Goal: Task Accomplishment & Management: Use online tool/utility

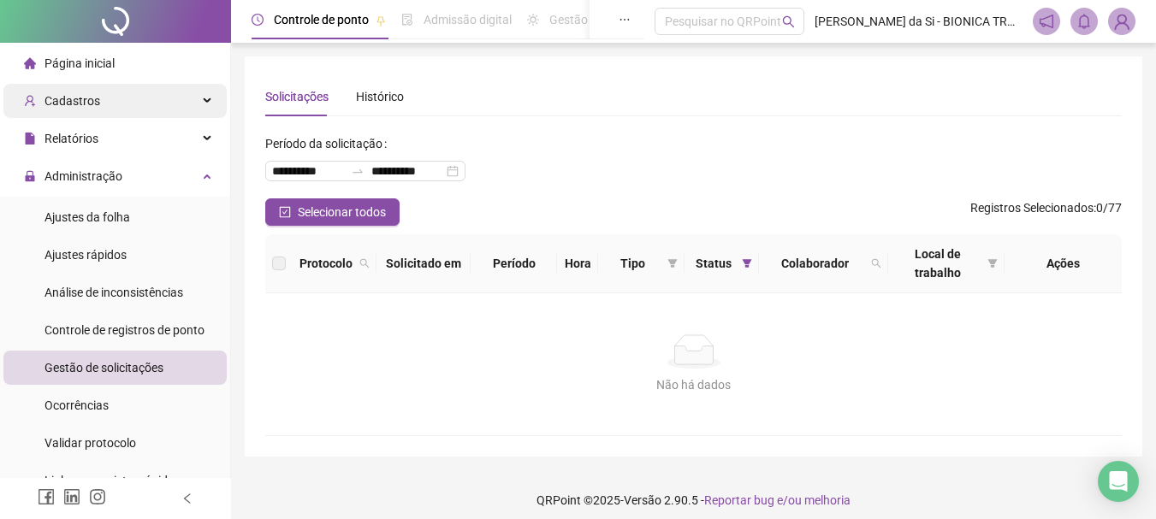
click at [127, 102] on div "Cadastros" at bounding box center [114, 101] width 223 height 34
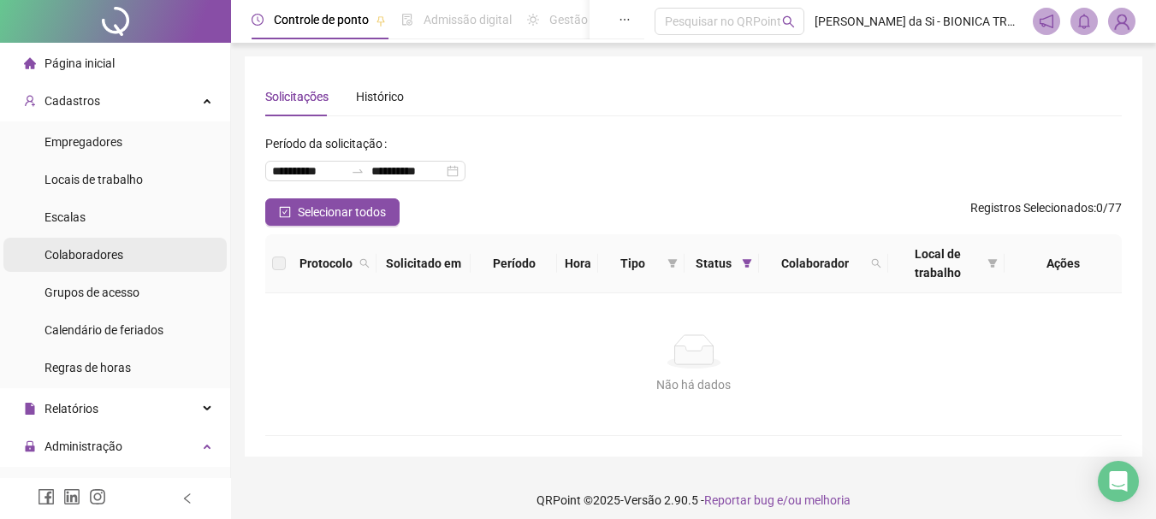
click at [98, 252] on span "Colaboradores" at bounding box center [84, 255] width 79 height 14
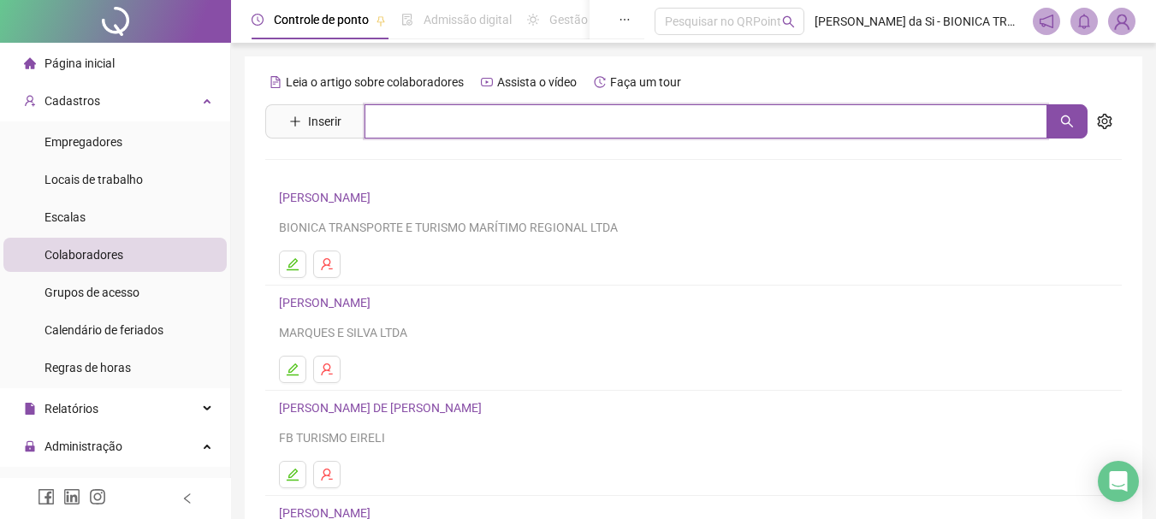
click at [521, 128] on input "text" at bounding box center [706, 121] width 683 height 34
type input "******"
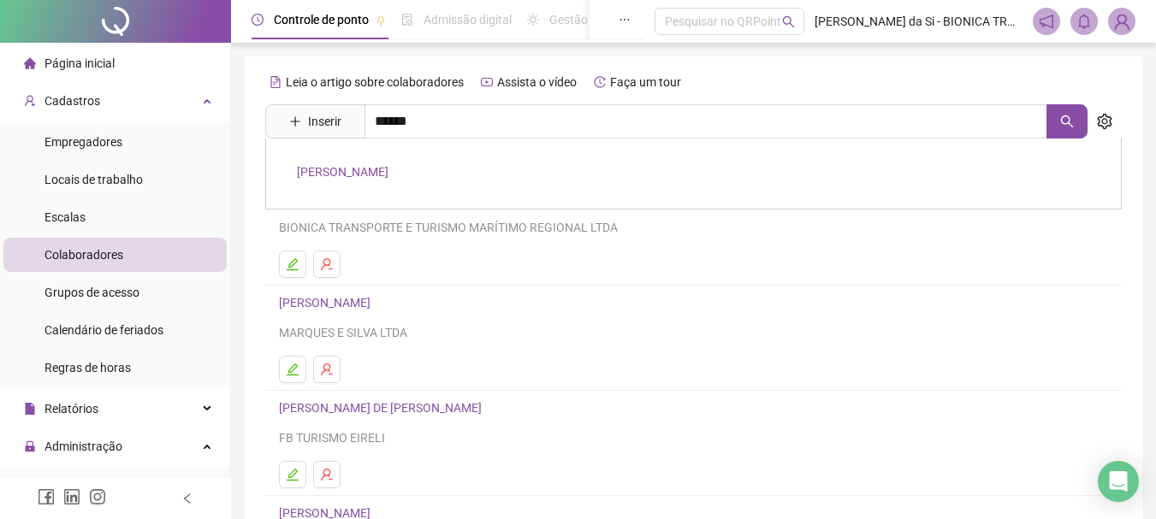
click at [377, 176] on link "[PERSON_NAME]" at bounding box center [343, 172] width 92 height 14
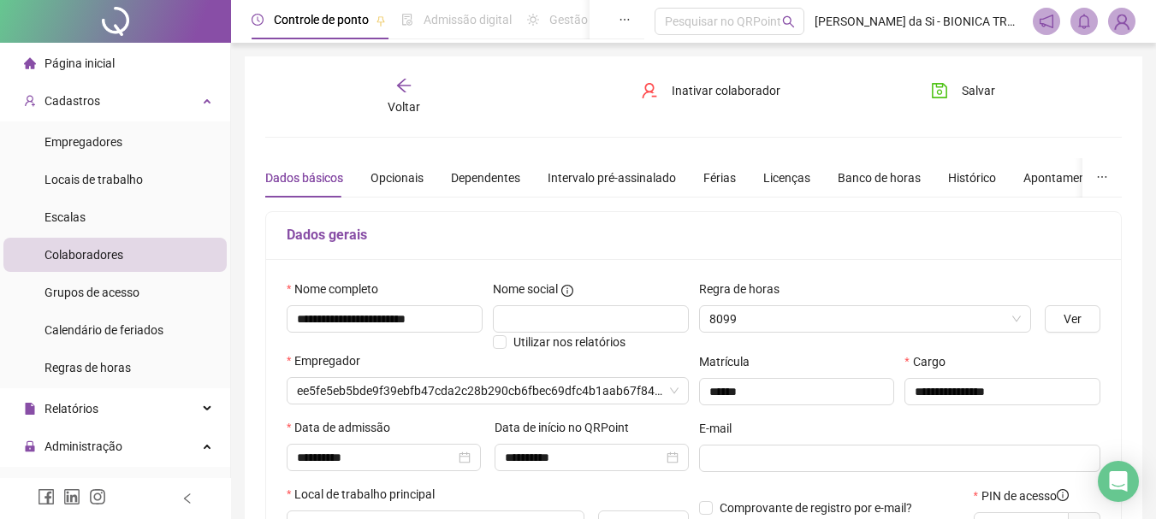
type input "**********"
click at [1047, 183] on div "Apontamentos" at bounding box center [1056, 178] width 80 height 19
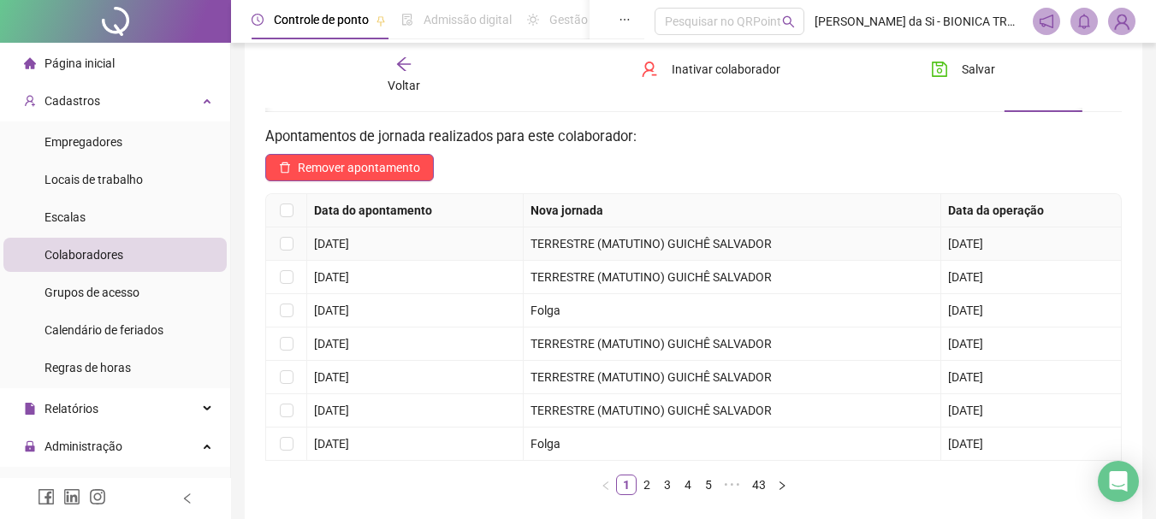
scroll to position [171, 0]
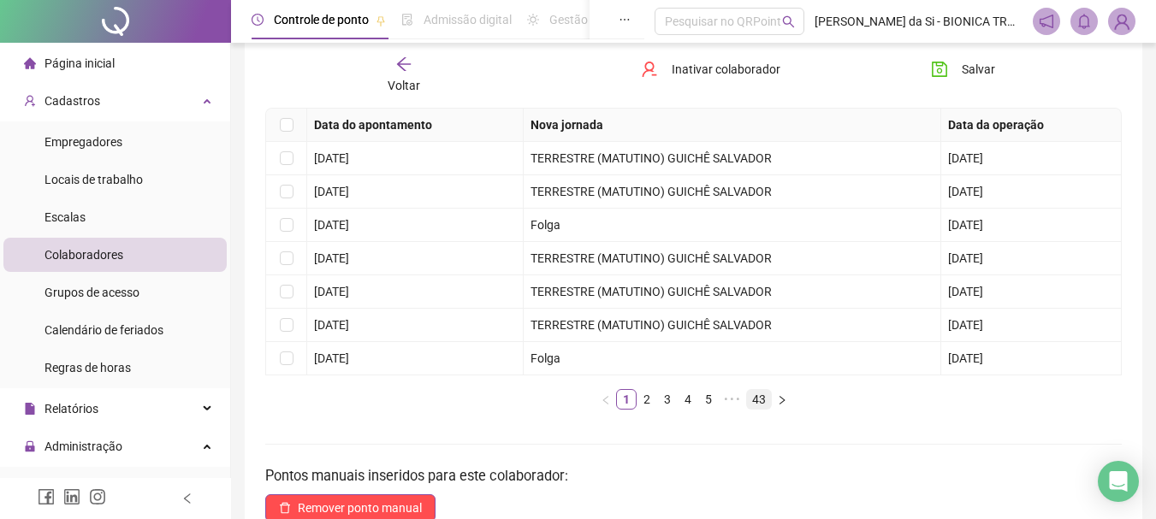
click at [755, 399] on link "43" at bounding box center [759, 399] width 24 height 19
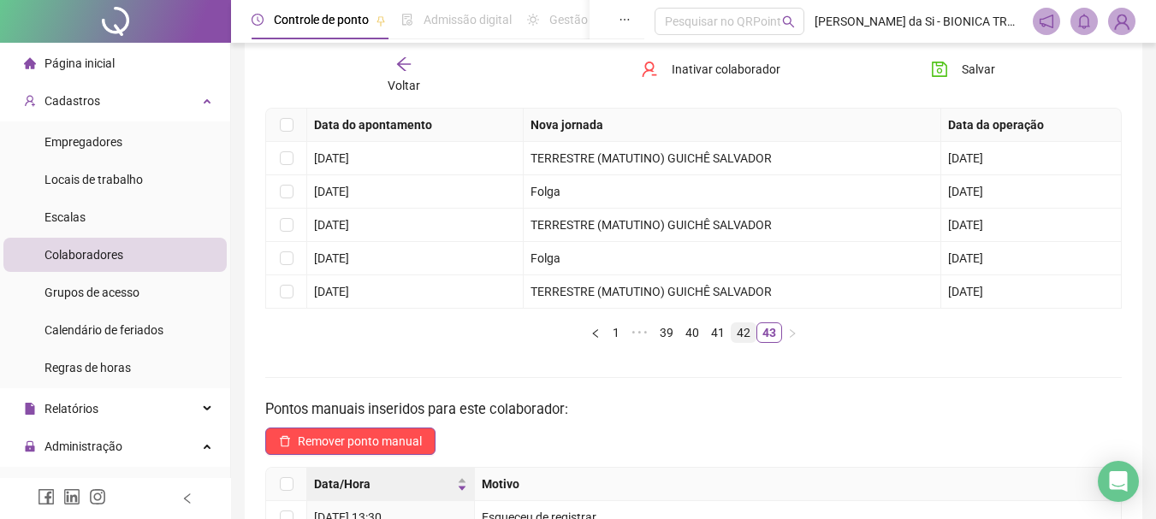
click at [739, 335] on link "42" at bounding box center [744, 333] width 24 height 19
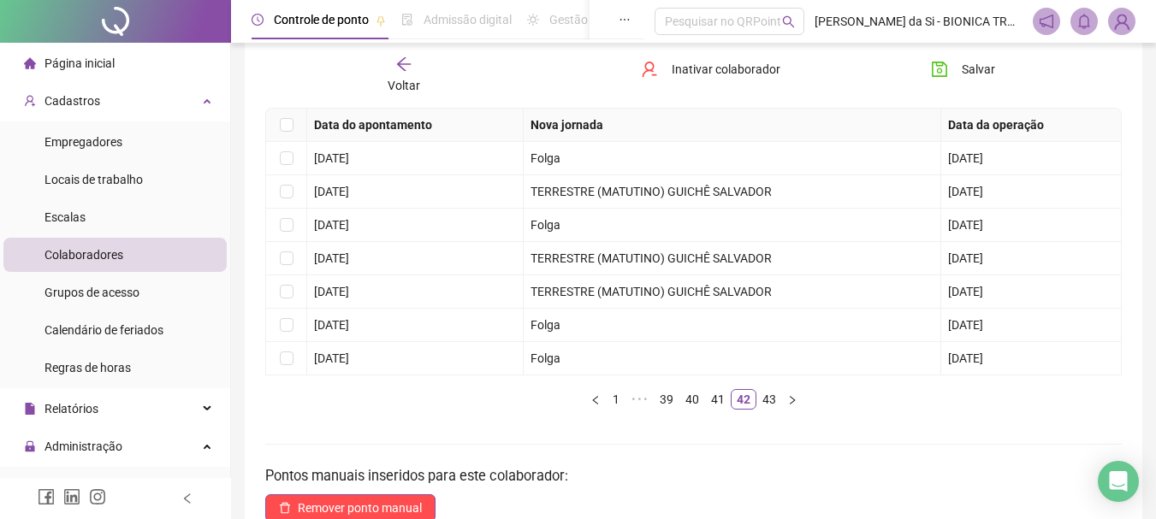
click at [765, 401] on link "43" at bounding box center [769, 399] width 24 height 19
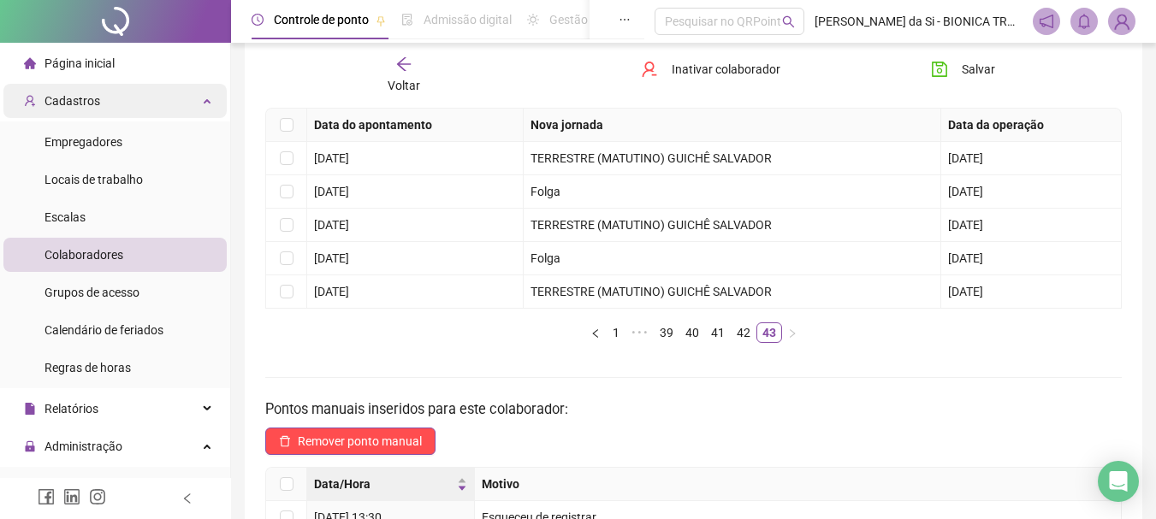
click at [90, 103] on span "Cadastros" at bounding box center [73, 101] width 56 height 14
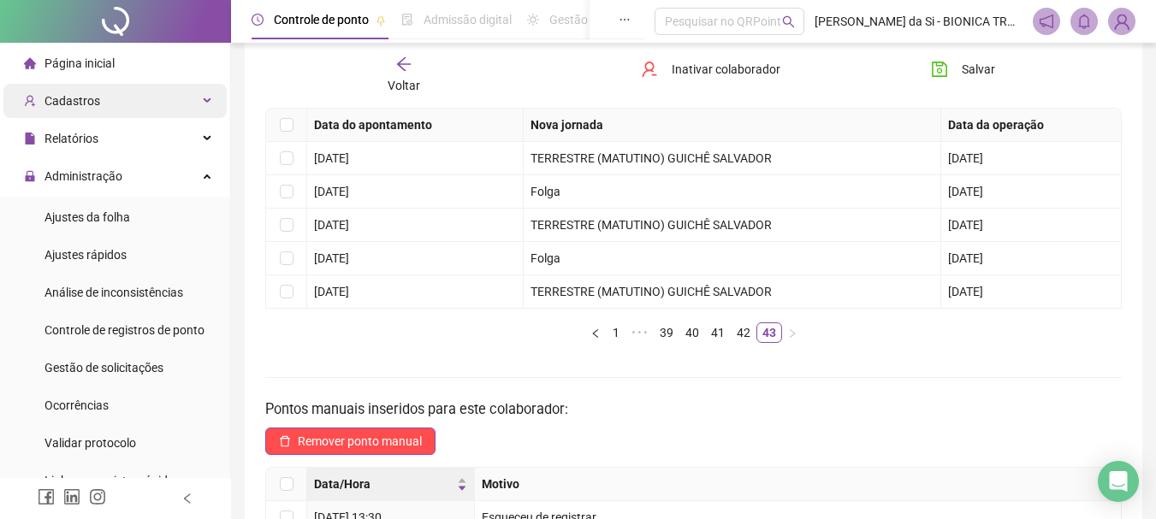
click at [82, 102] on span "Cadastros" at bounding box center [73, 101] width 56 height 14
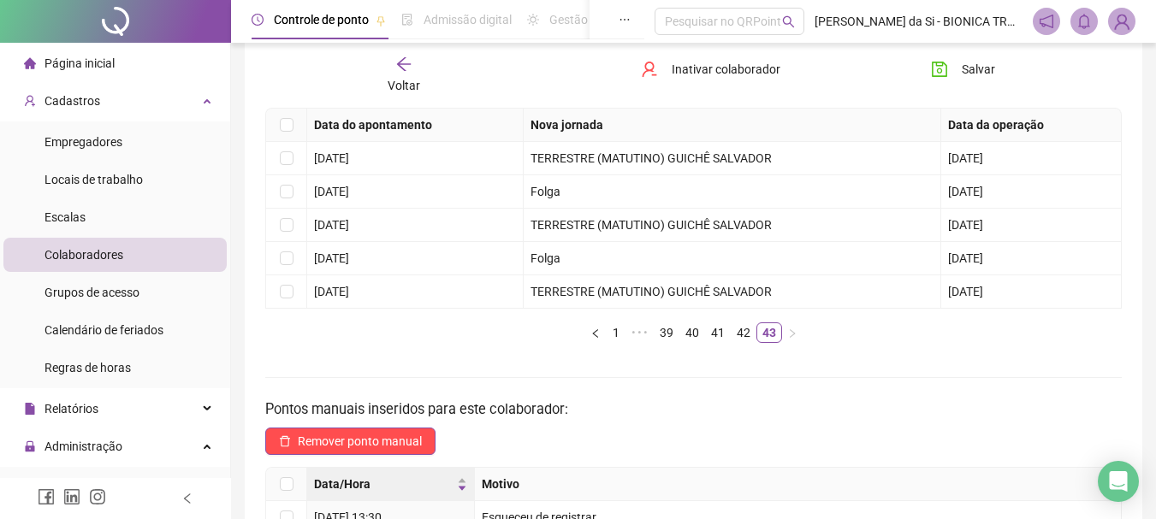
click at [110, 252] on span "Colaboradores" at bounding box center [84, 255] width 79 height 14
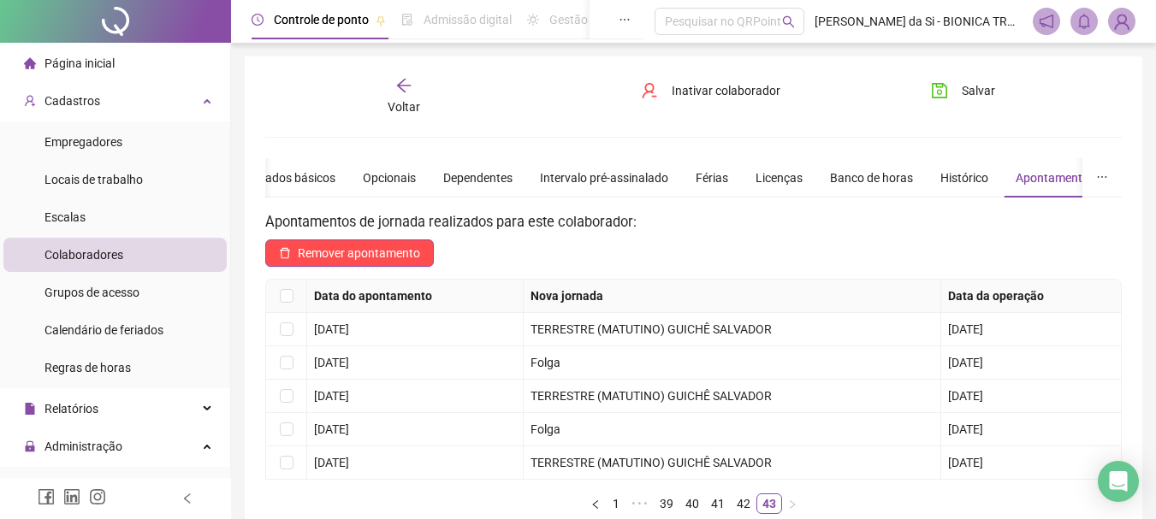
click at [397, 83] on icon "arrow-left" at bounding box center [403, 85] width 17 height 17
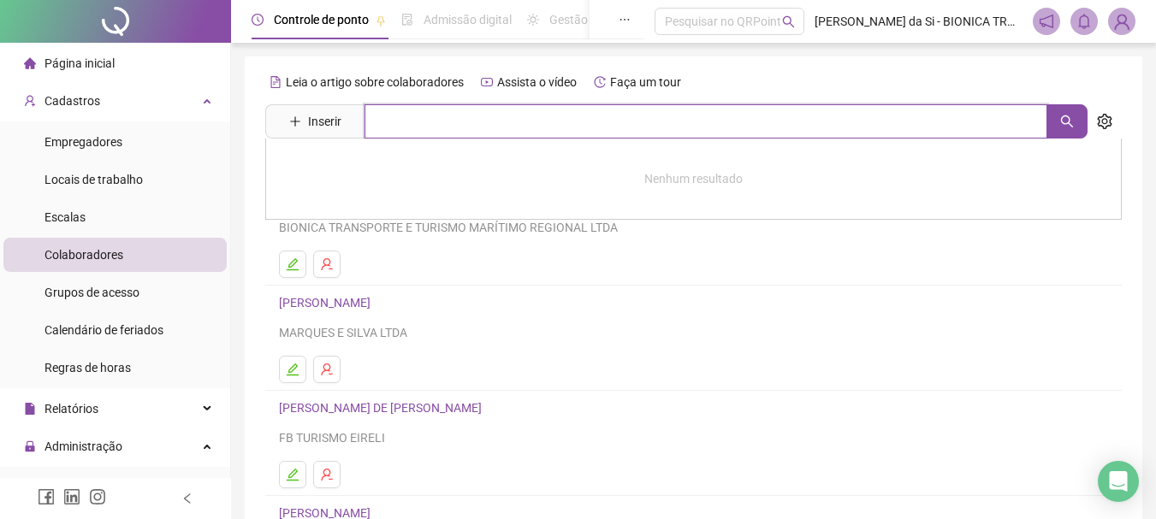
click at [457, 121] on input "text" at bounding box center [706, 121] width 683 height 34
type input "********"
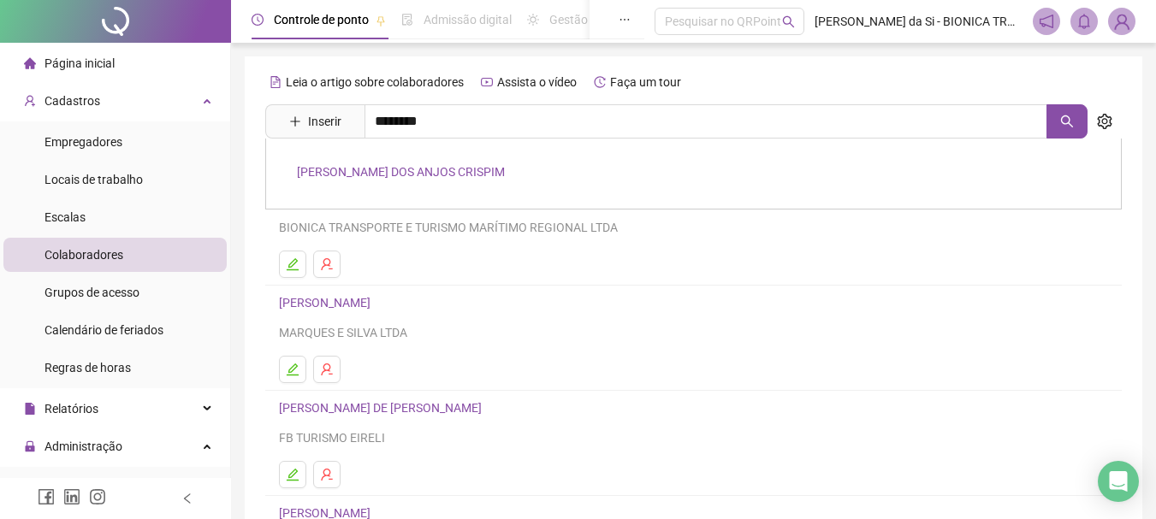
click at [373, 165] on link "[PERSON_NAME] DOS ANJOS CRISPIM" at bounding box center [401, 172] width 208 height 14
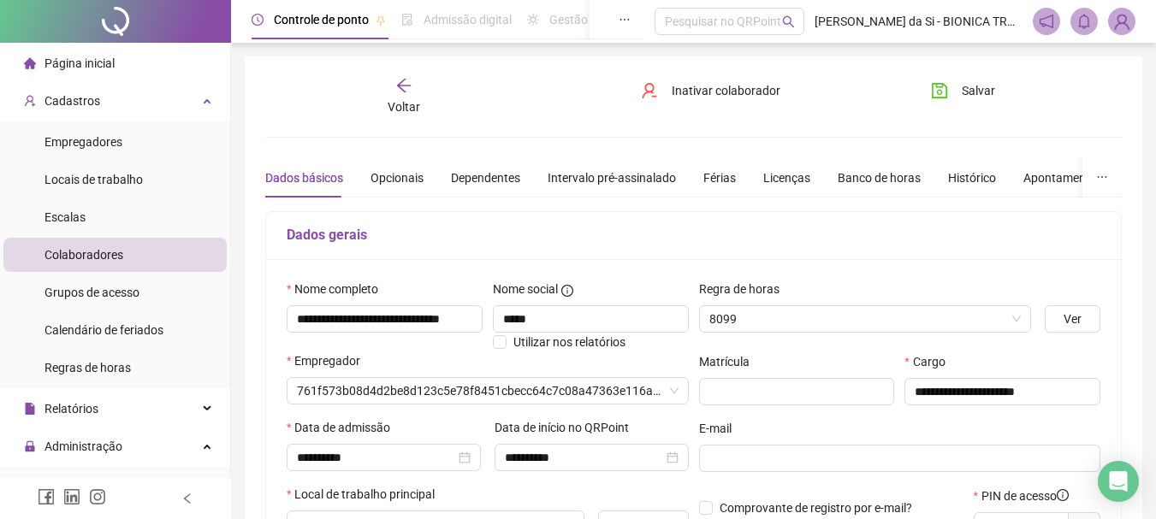
type input "**********"
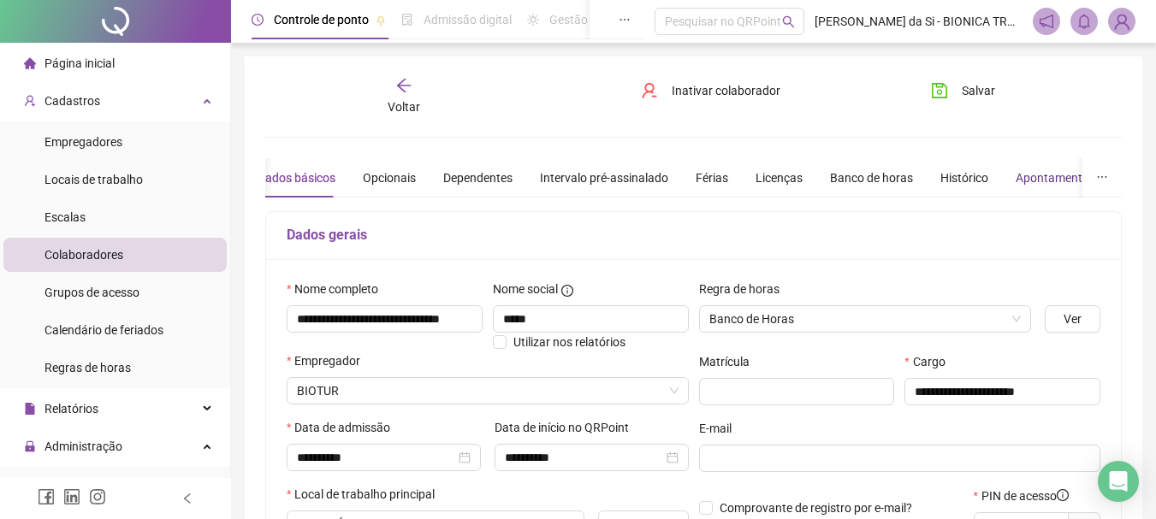
click at [1048, 175] on div "Apontamentos" at bounding box center [1056, 178] width 80 height 19
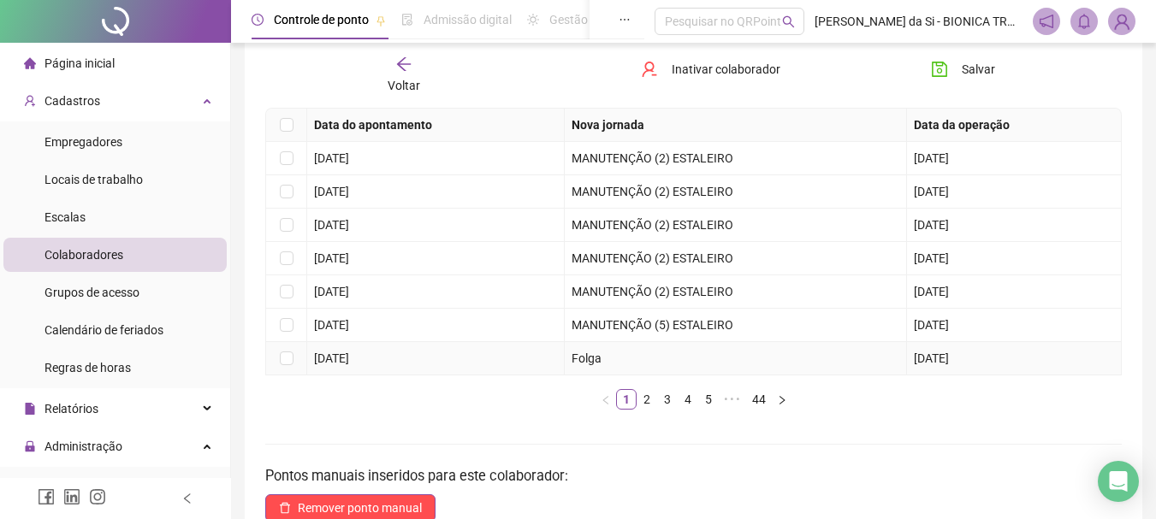
scroll to position [257, 0]
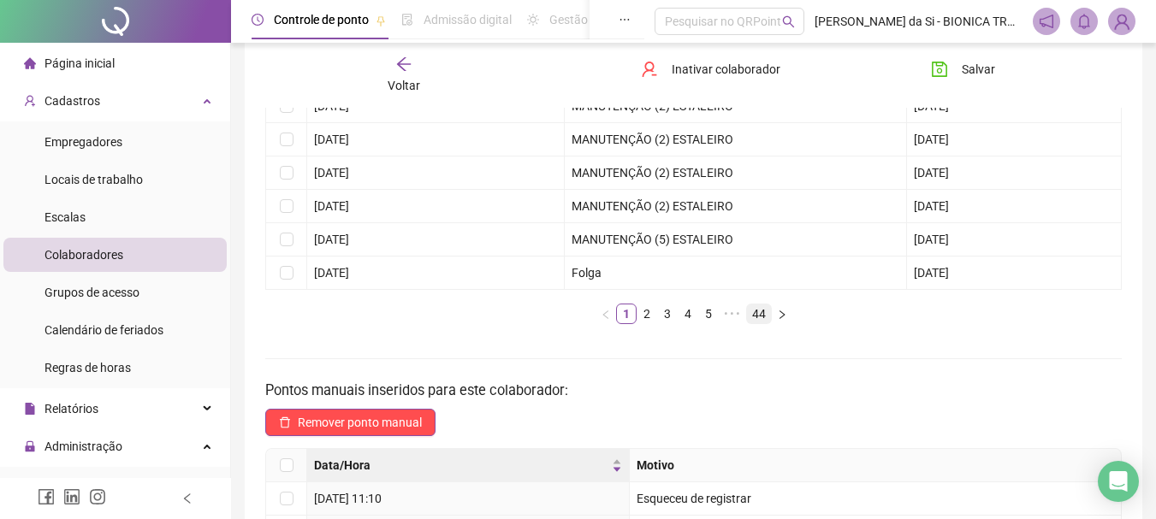
click at [757, 309] on link "44" at bounding box center [759, 314] width 24 height 19
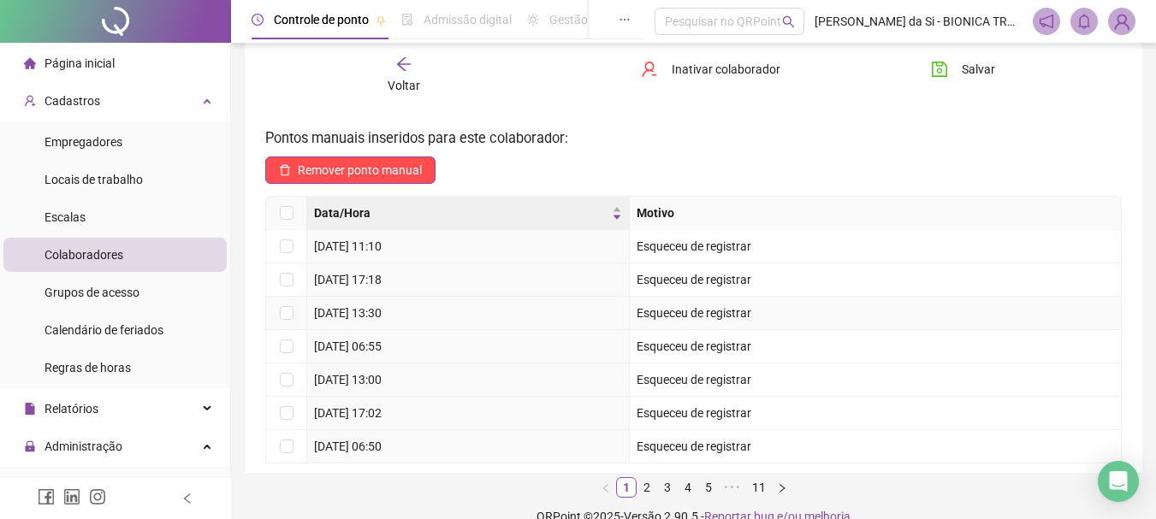
scroll to position [86, 0]
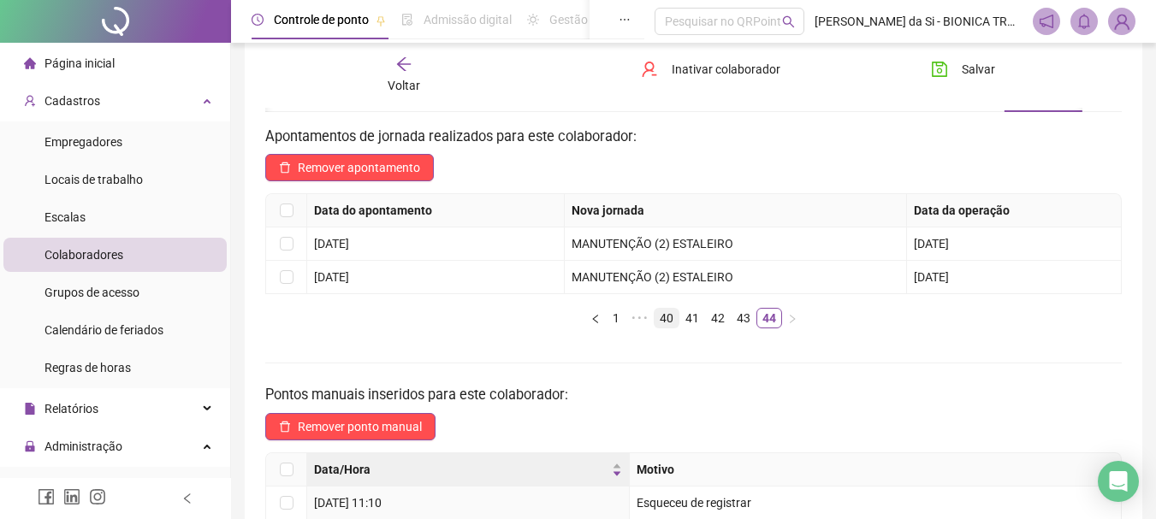
click at [662, 317] on link "40" at bounding box center [667, 318] width 24 height 19
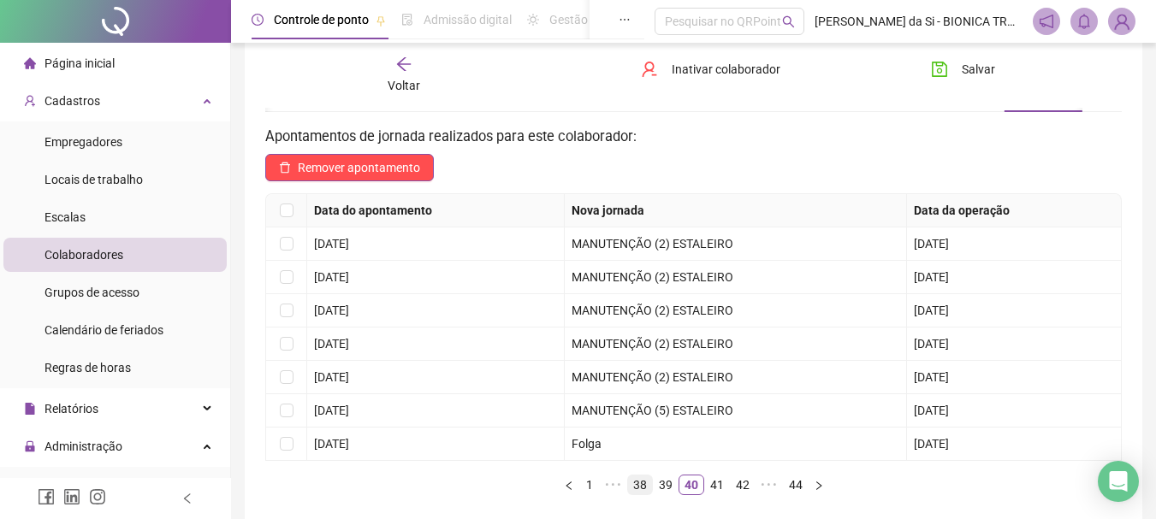
click at [641, 482] on link "38" at bounding box center [640, 485] width 24 height 19
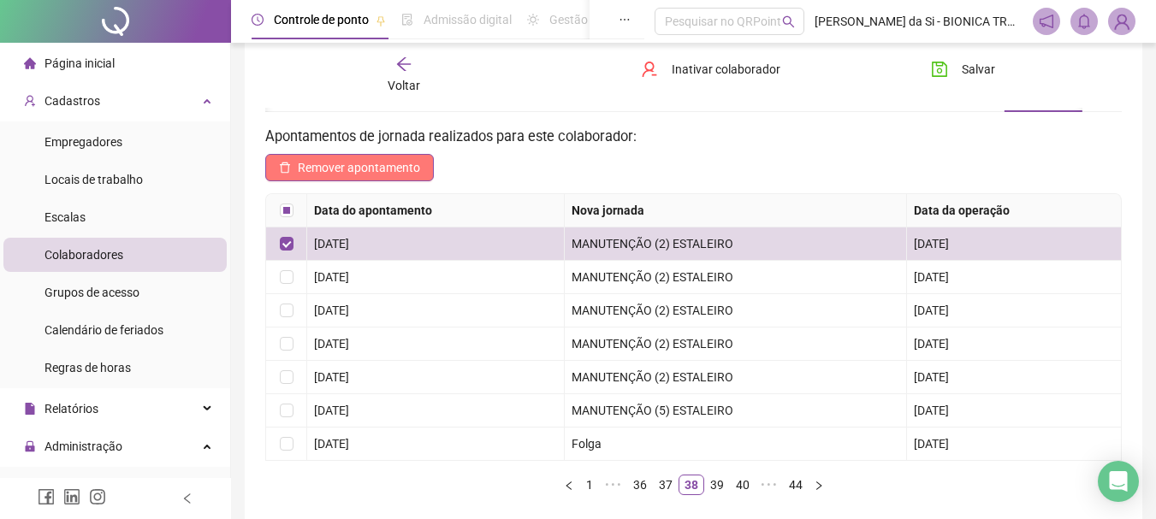
click at [374, 166] on span "Remover apontamento" at bounding box center [359, 167] width 122 height 19
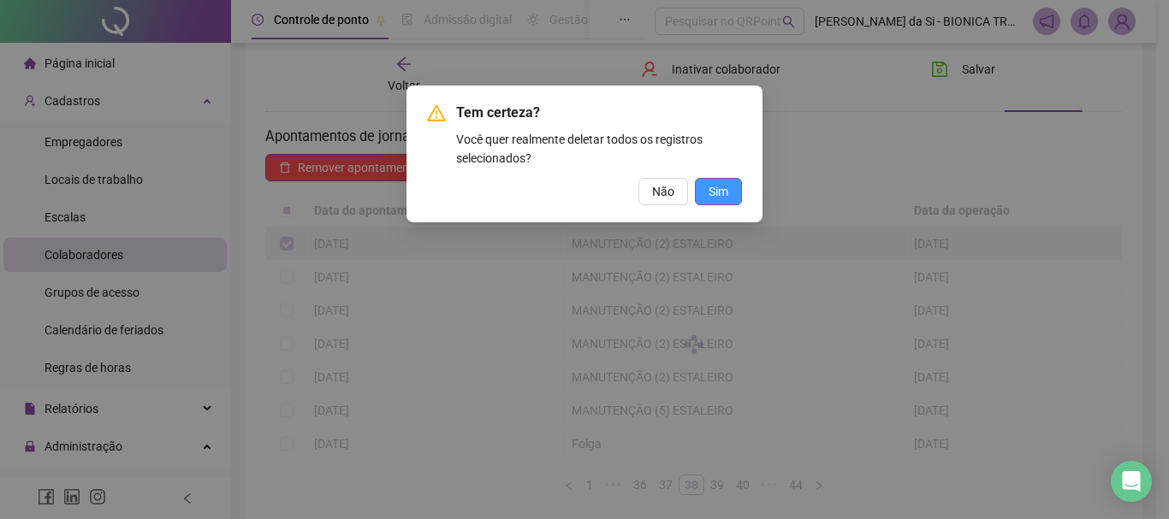
click at [712, 187] on span "Sim" at bounding box center [719, 191] width 20 height 19
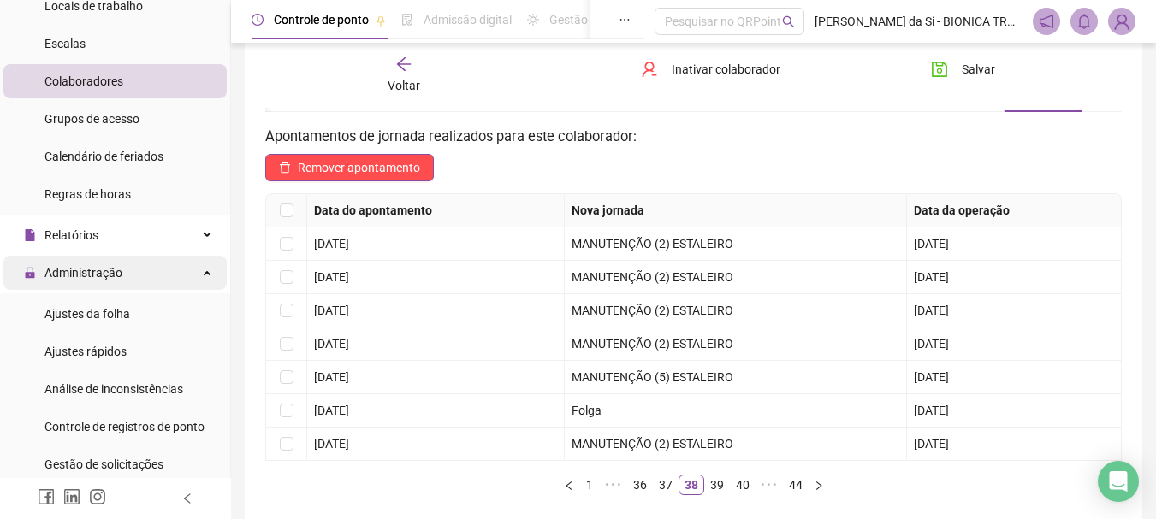
scroll to position [177, 0]
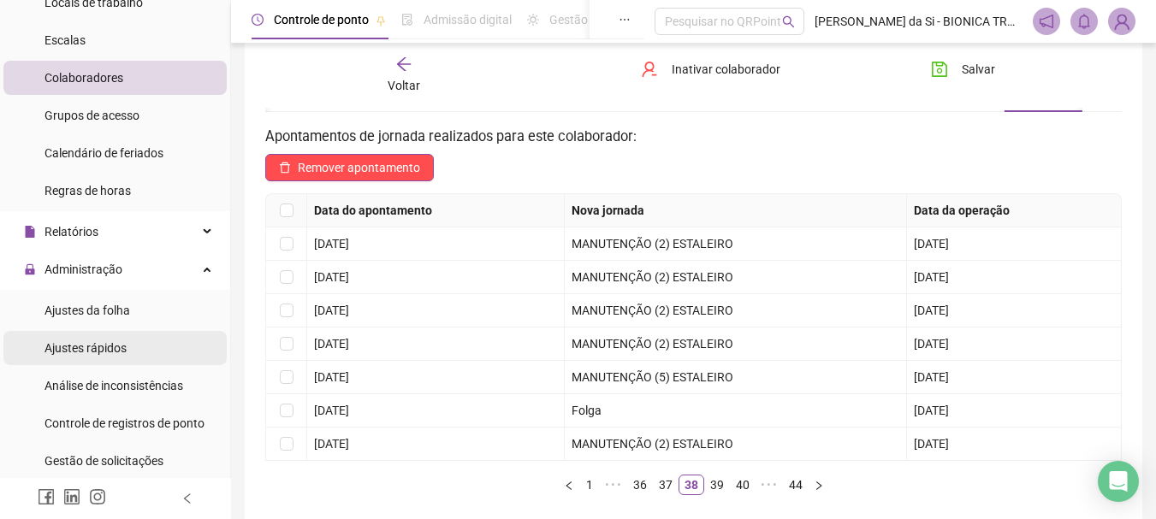
click at [100, 348] on span "Ajustes rápidos" at bounding box center [86, 348] width 82 height 14
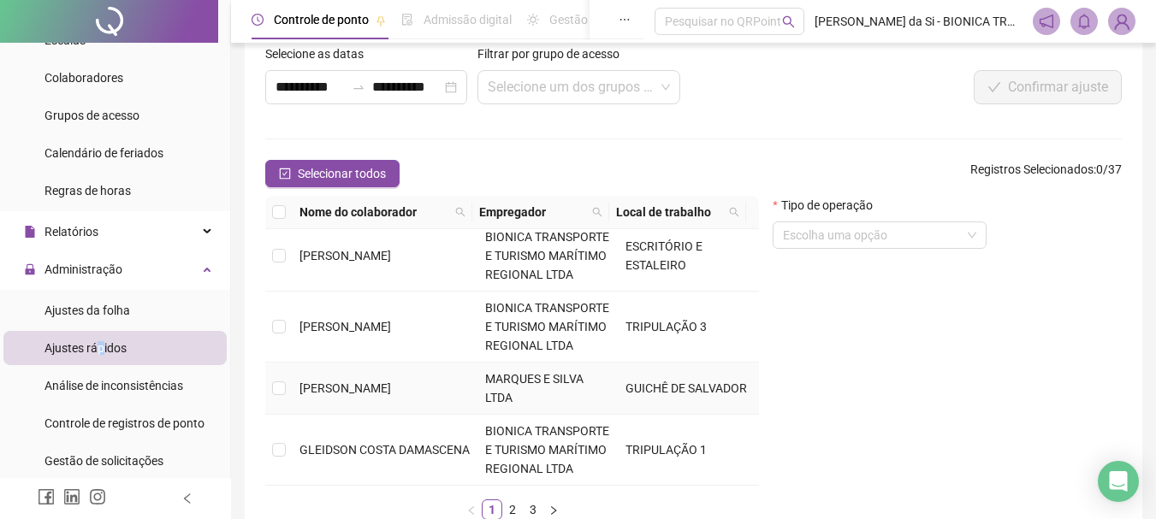
scroll to position [194, 0]
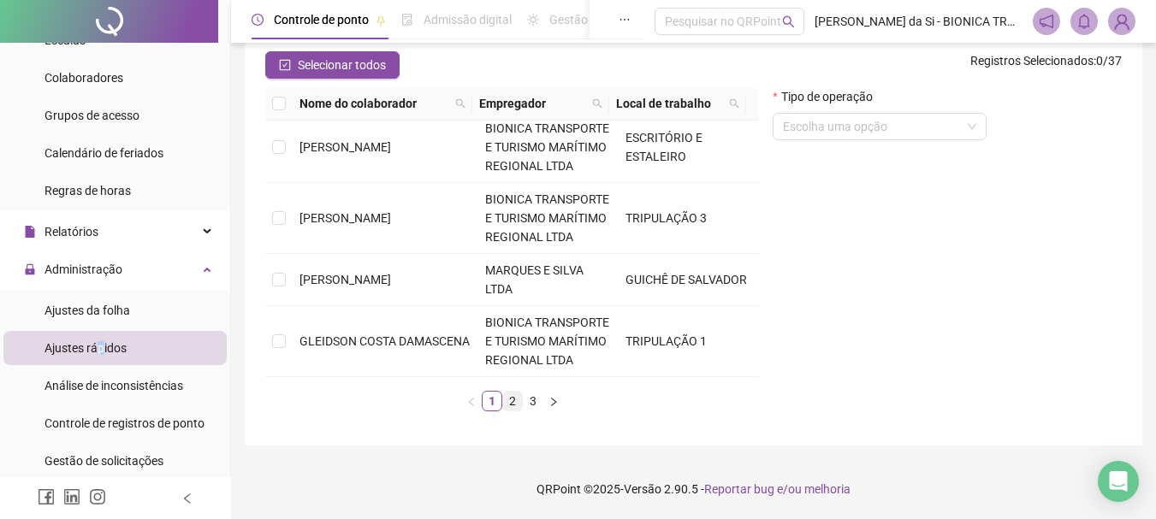
click at [519, 401] on link "2" at bounding box center [512, 401] width 19 height 19
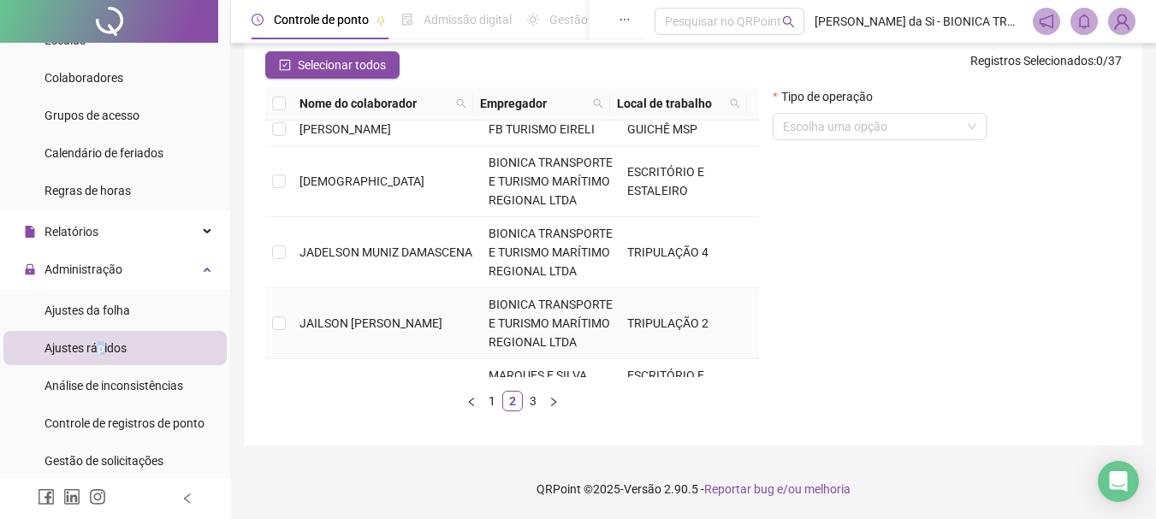
scroll to position [0, 0]
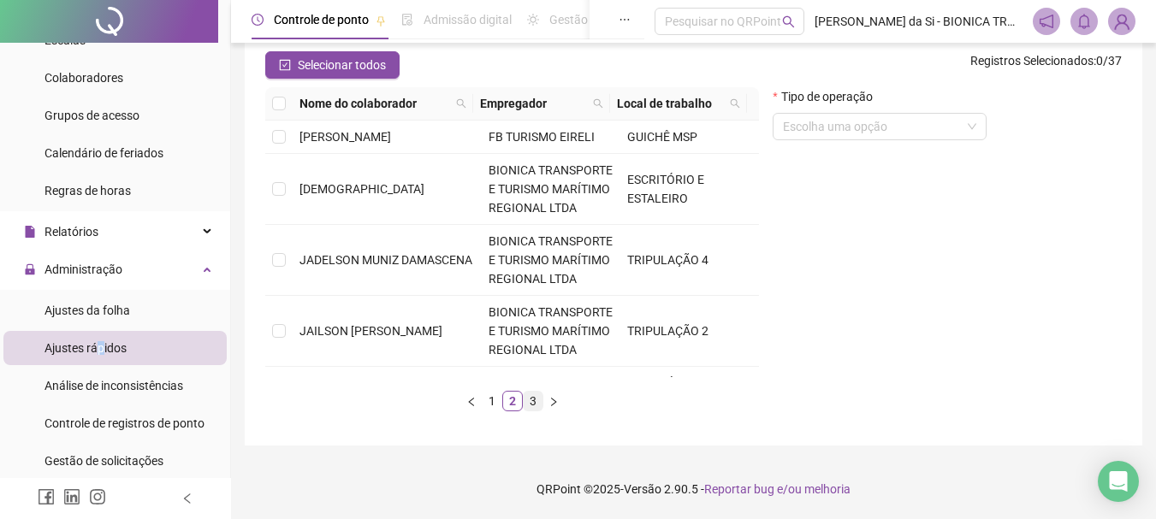
click at [541, 407] on link "3" at bounding box center [533, 401] width 19 height 19
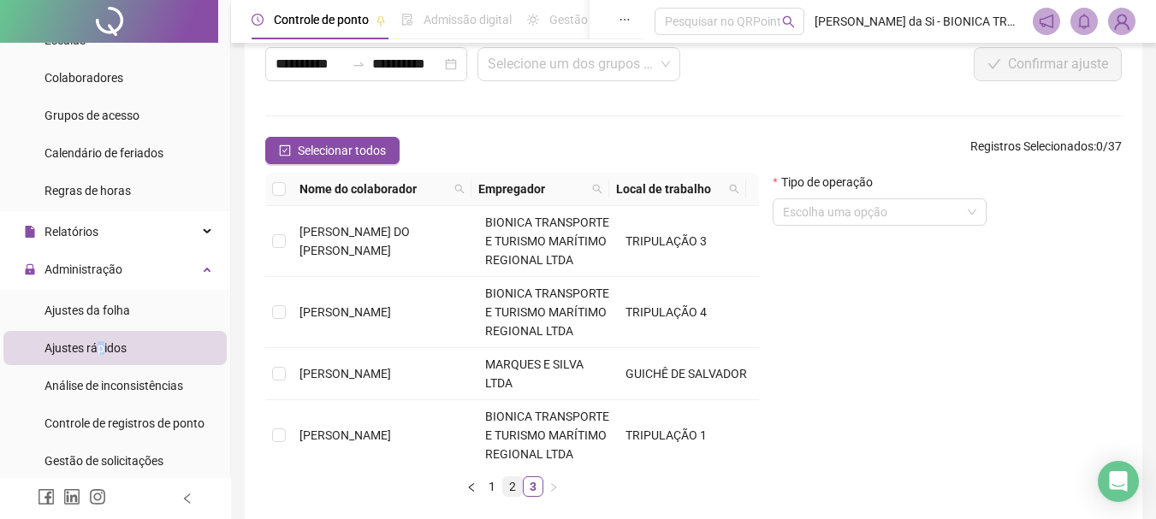
click at [507, 489] on link "2" at bounding box center [512, 487] width 19 height 19
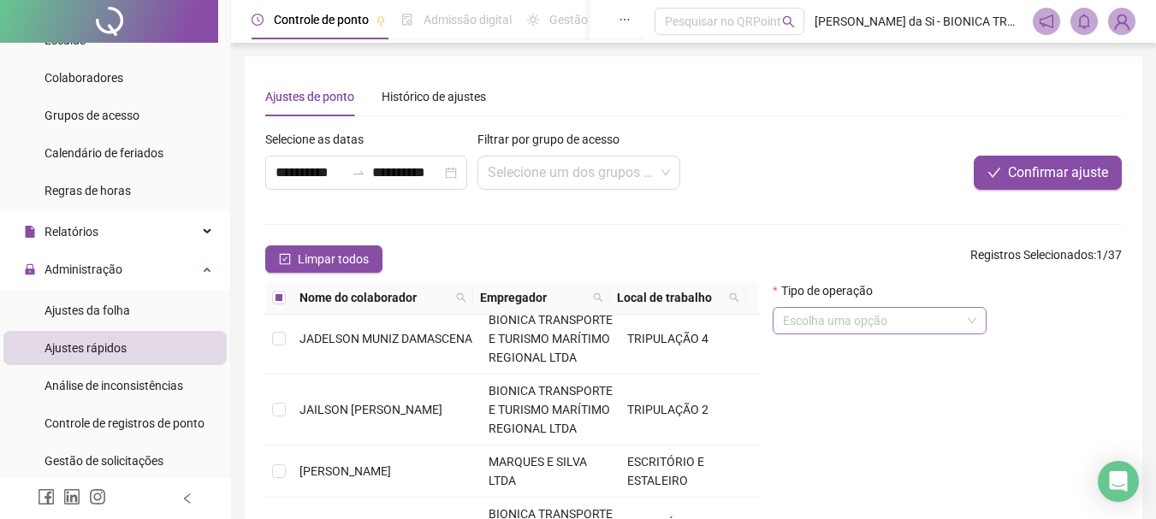
click at [899, 320] on input "search" at bounding box center [872, 321] width 178 height 26
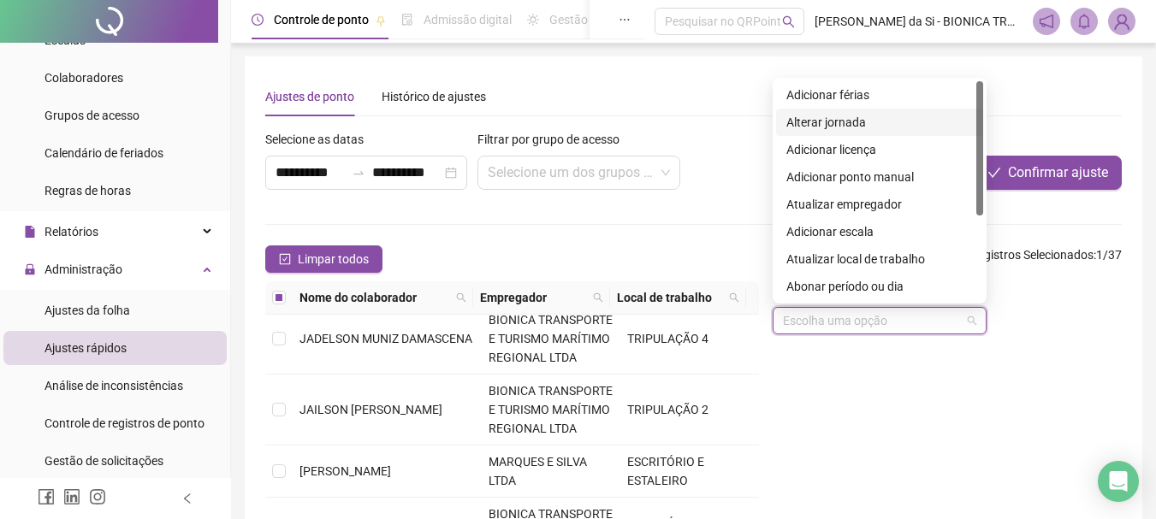
drag, startPoint x: 852, startPoint y: 125, endPoint x: 841, endPoint y: 225, distance: 100.7
click at [852, 127] on div "Alterar jornada" at bounding box center [880, 122] width 187 height 19
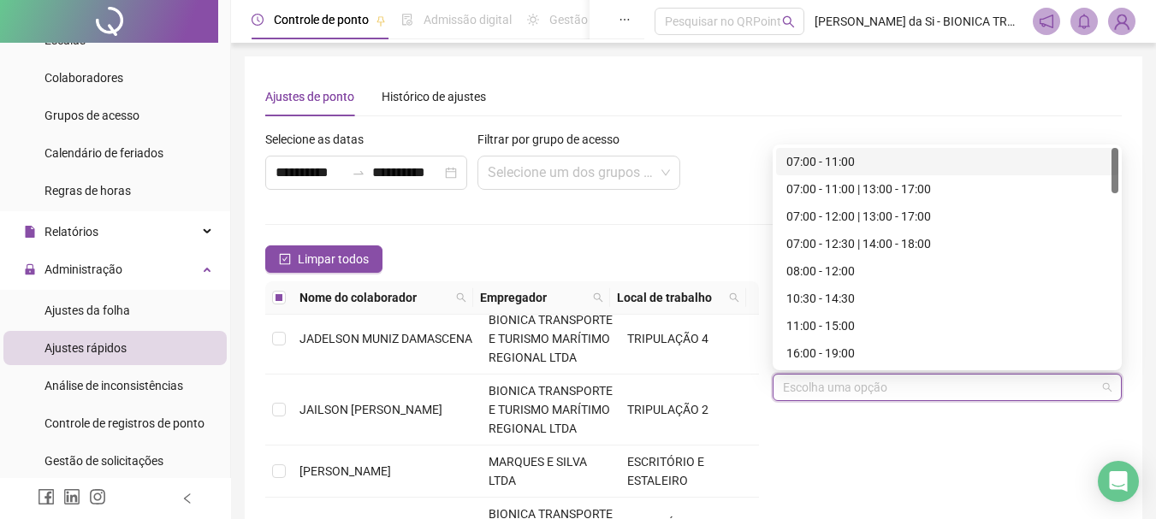
click at [851, 388] on input "search" at bounding box center [939, 388] width 313 height 26
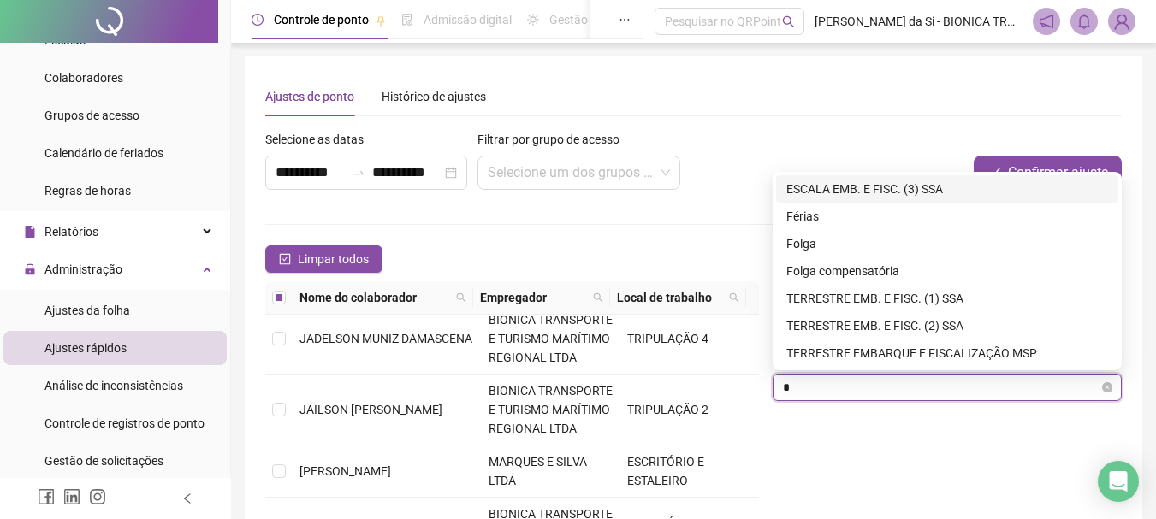
type input "**"
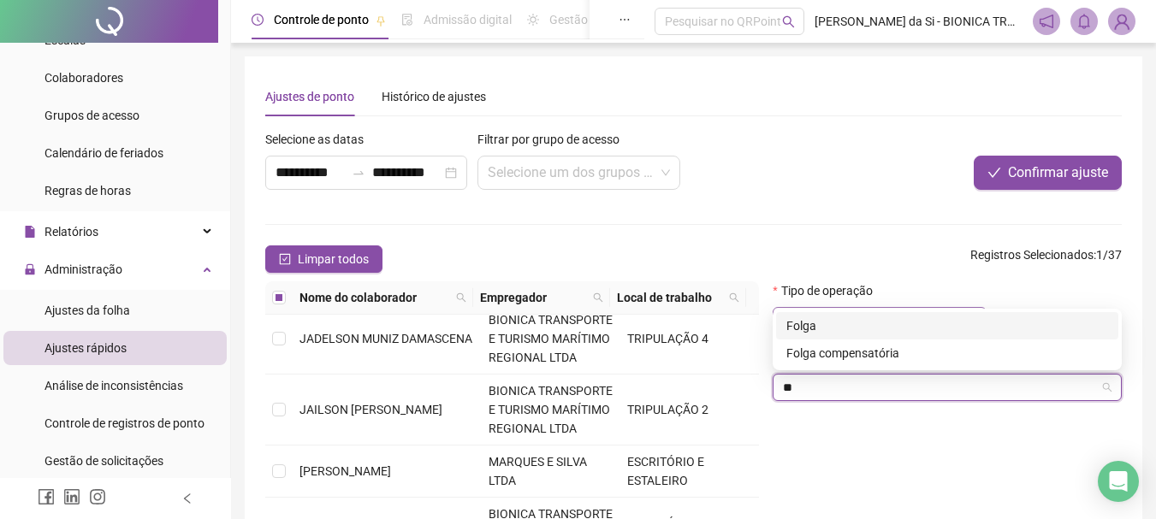
click at [839, 324] on div "Folga" at bounding box center [948, 326] width 322 height 19
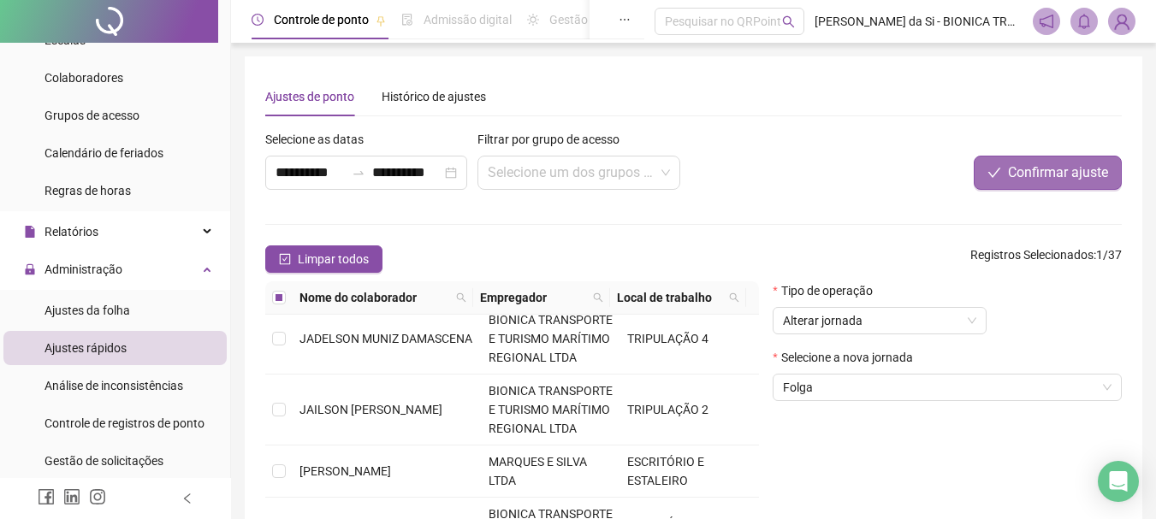
click at [1050, 175] on span "Confirmar ajuste" at bounding box center [1058, 173] width 100 height 21
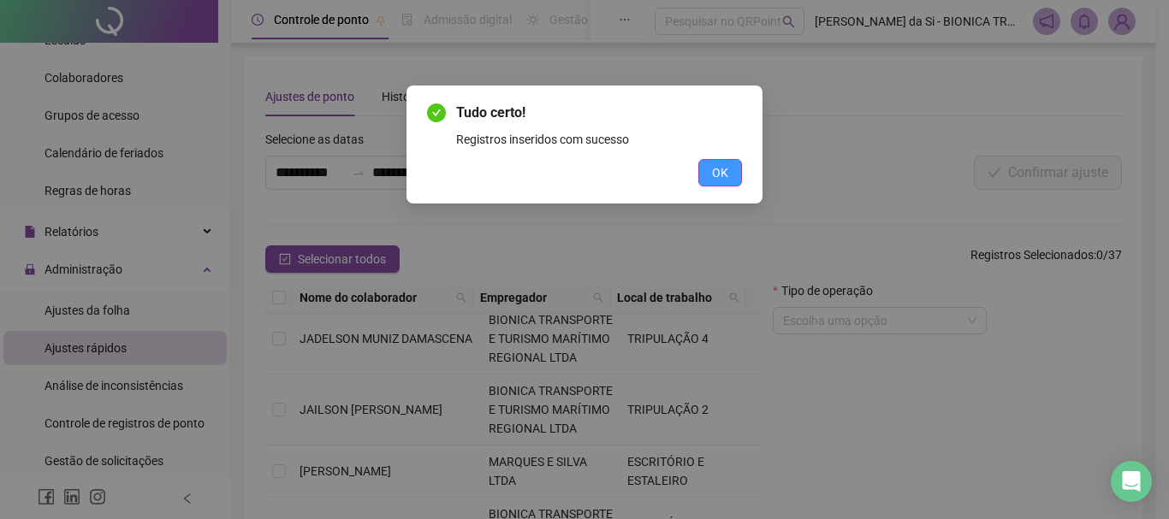
click at [718, 174] on span "OK" at bounding box center [720, 172] width 16 height 19
